Goal: Task Accomplishment & Management: Complete application form

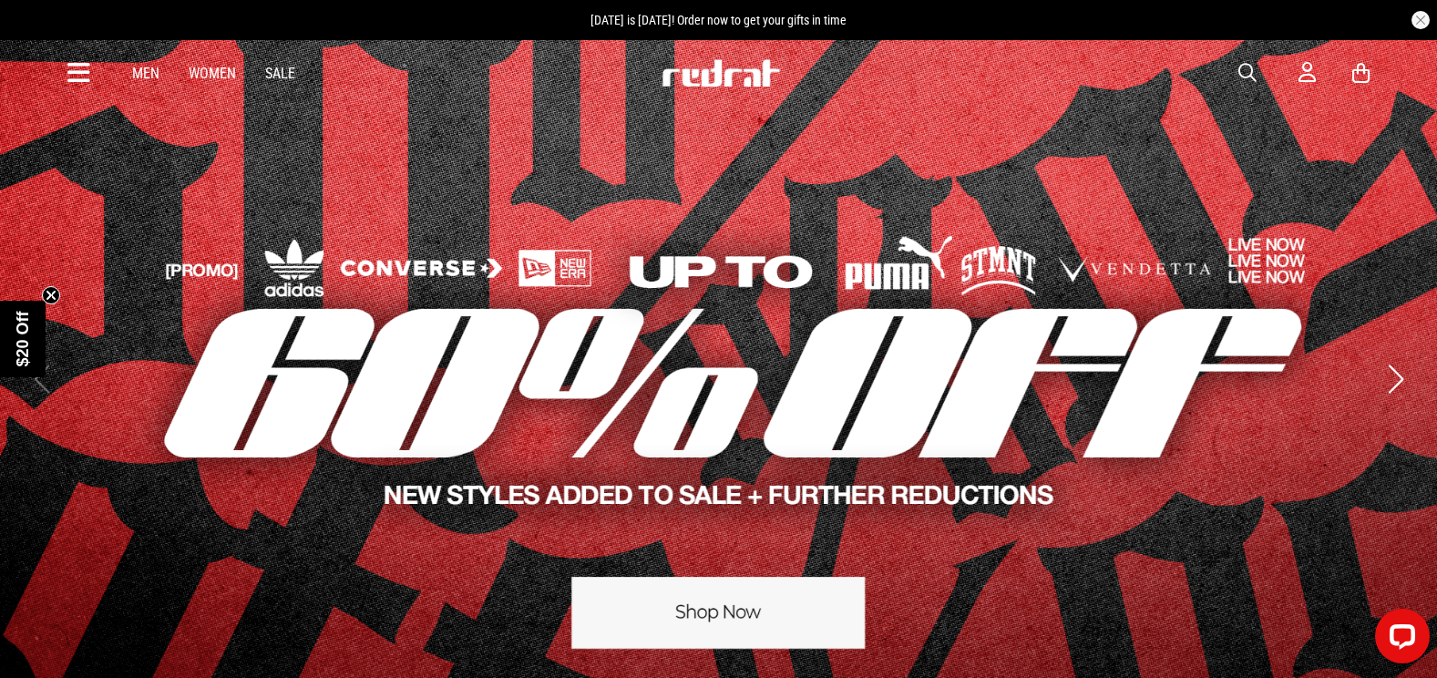
click at [1291, 69] on div "Men Women Sale Sign in New Back Footwear Back Mens Back Womens Back Youth & Kid…" at bounding box center [719, 73] width 1330 height 66
click at [1296, 75] on div "Men Women Sale Sign in New Back Footwear Back Mens Back Womens Back Youth & Kid…" at bounding box center [719, 73] width 1330 height 66
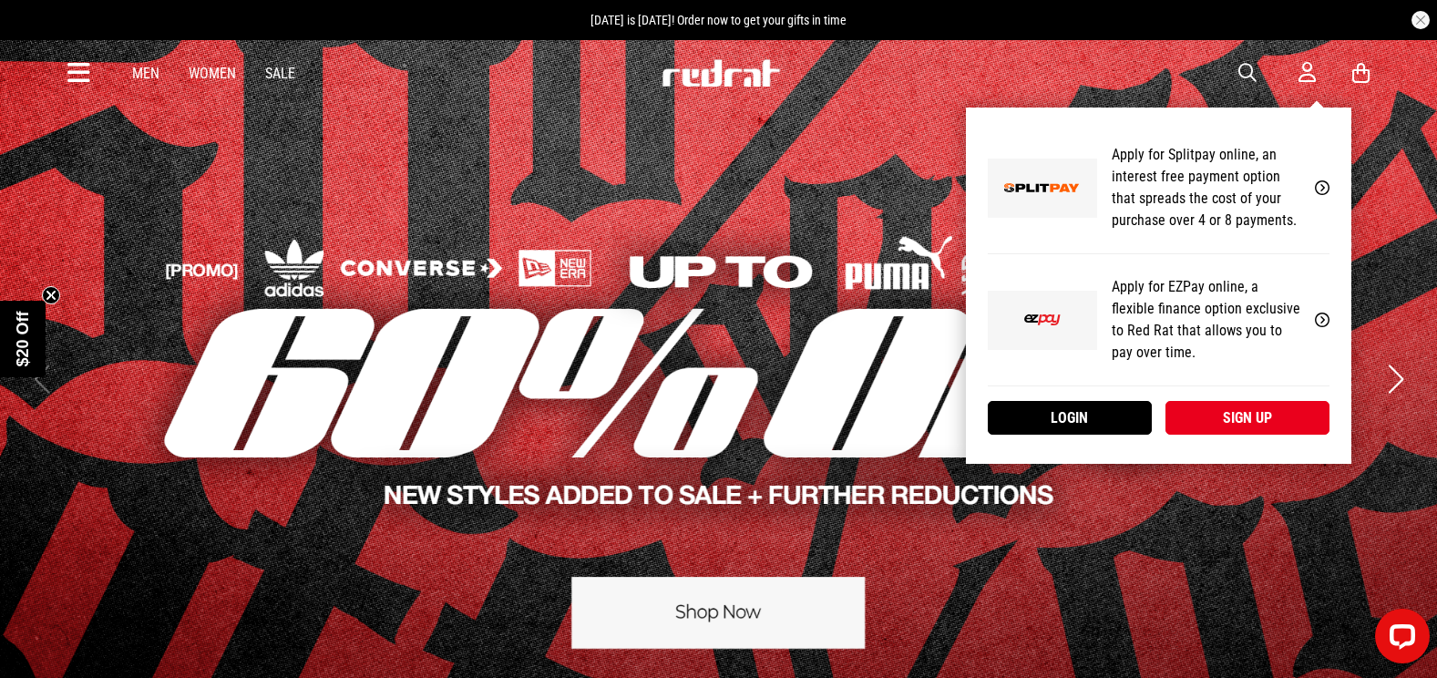
click at [1308, 77] on icon at bounding box center [1306, 72] width 17 height 23
drag, startPoint x: 1282, startPoint y: 421, endPoint x: 996, endPoint y: 28, distance: 485.8
click at [1282, 421] on link "Sign up" at bounding box center [1247, 418] width 164 height 34
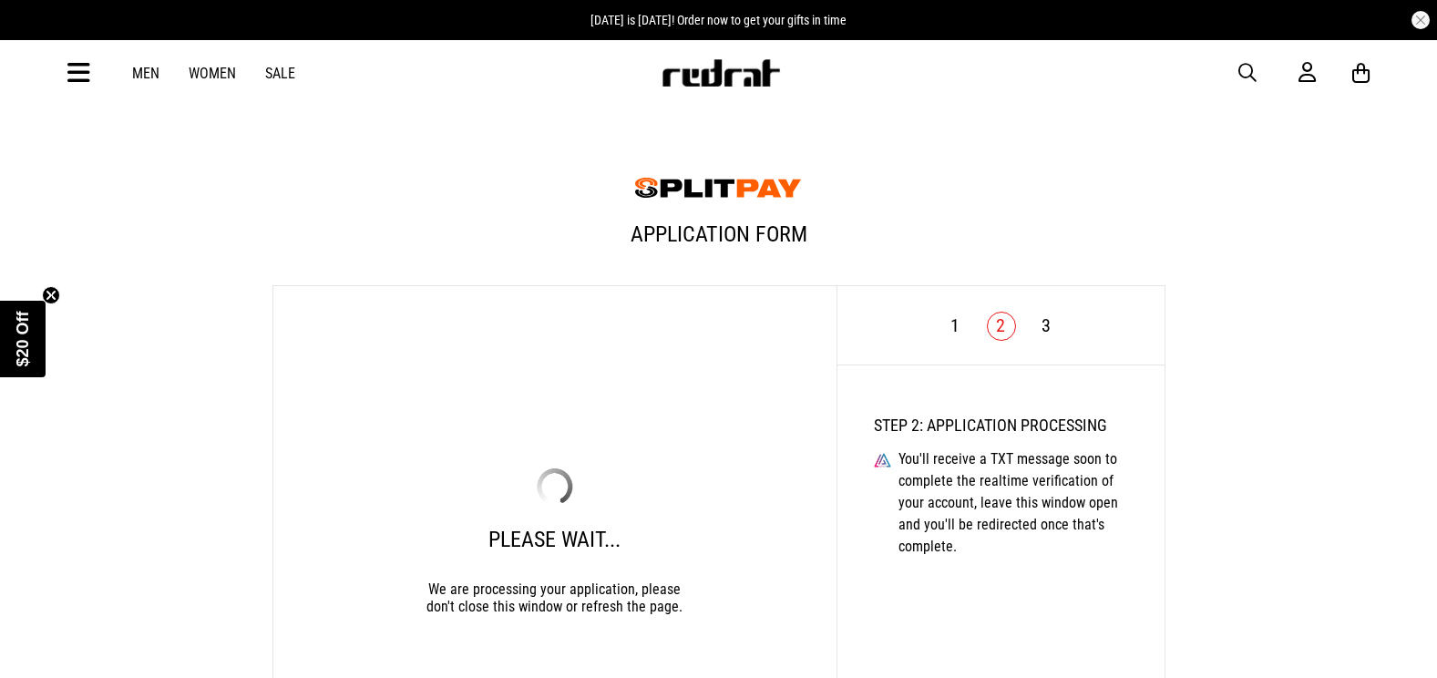
scroll to position [42, 0]
